Goal: Task Accomplishment & Management: Manage account settings

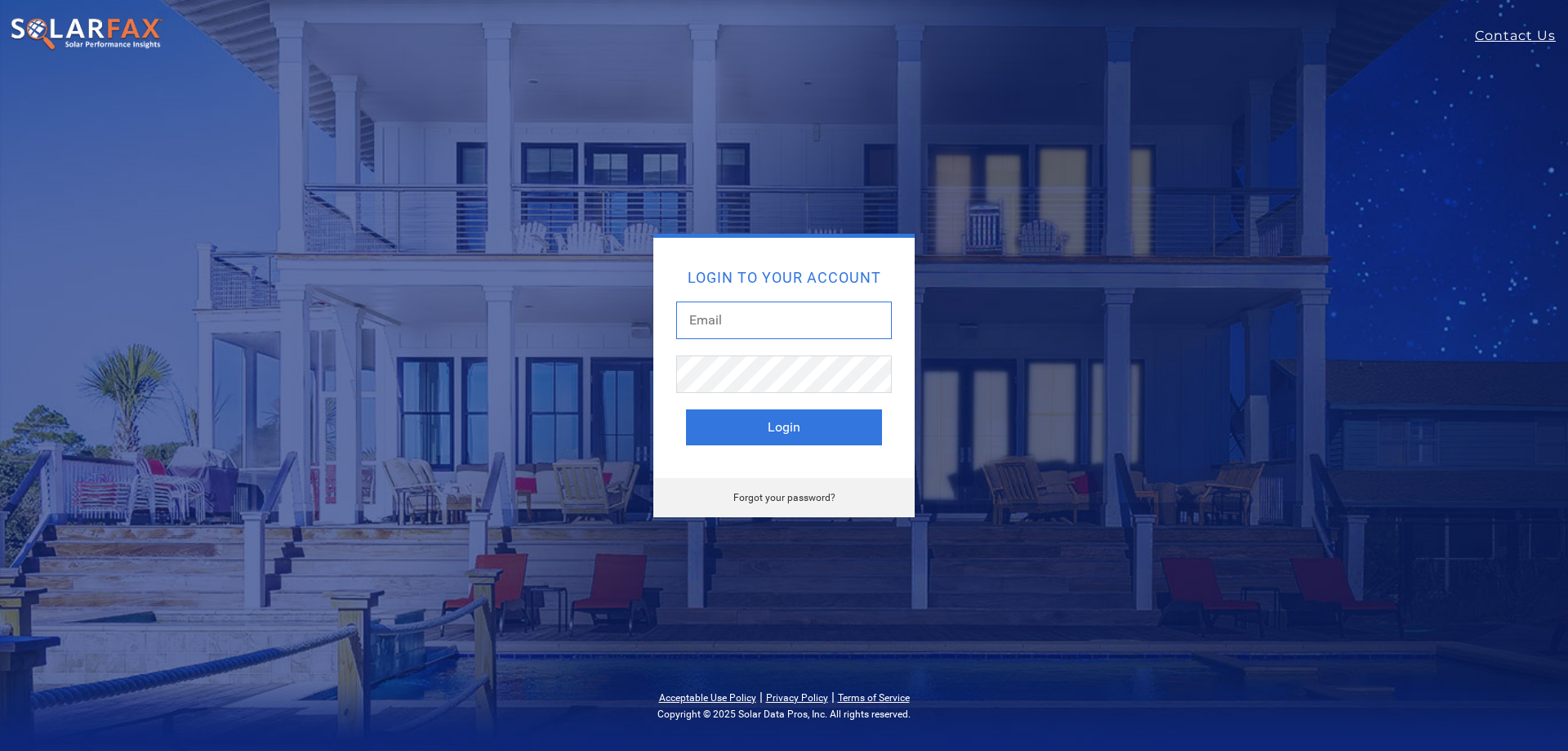
click at [790, 329] on input "text" at bounding box center [784, 320] width 216 height 37
drag, startPoint x: 768, startPoint y: 494, endPoint x: 751, endPoint y: 507, distance: 21.4
click at [768, 494] on link "Forgot your password?" at bounding box center [784, 497] width 103 height 11
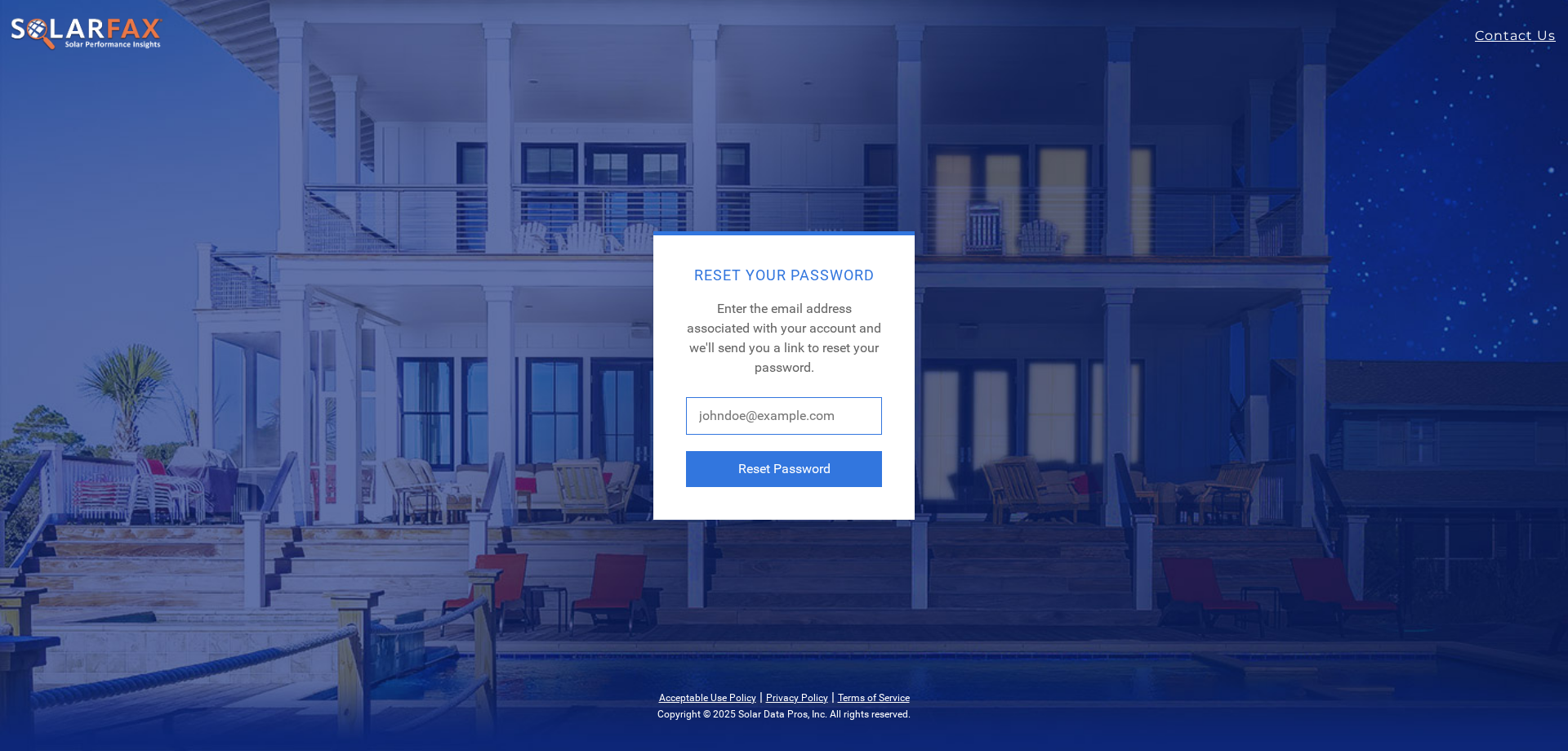
click at [739, 402] on input "text" at bounding box center [784, 416] width 196 height 37
type input "[EMAIL_ADDRESS][DOMAIN_NAME]"
click at [789, 475] on button "Reset Password" at bounding box center [784, 469] width 196 height 36
